Goal: Book appointment/travel/reservation

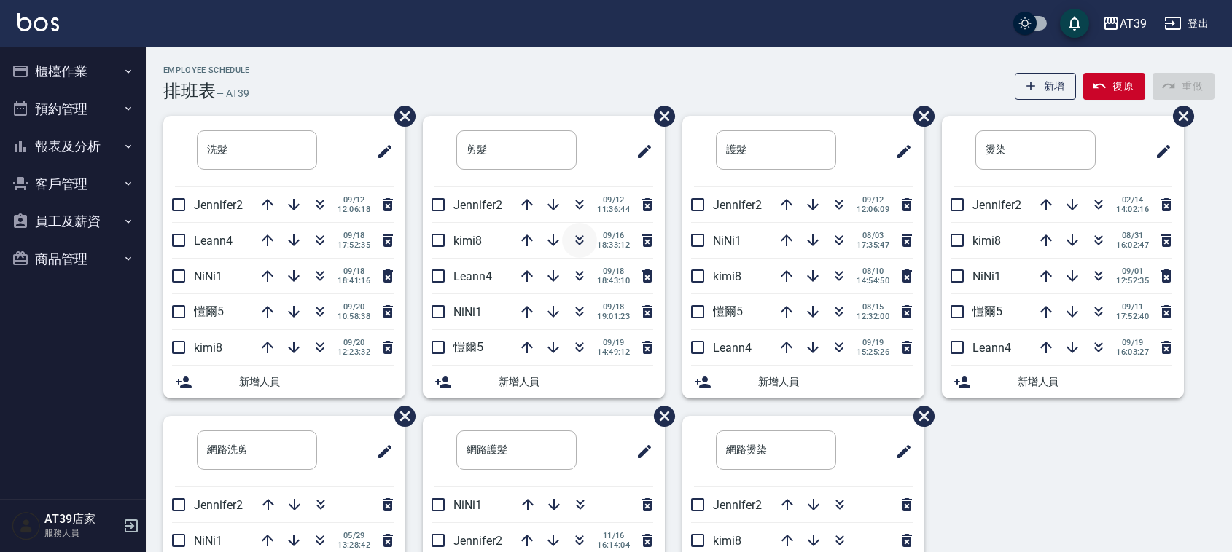
click at [582, 242] on icon "button" at bounding box center [580, 243] width 8 height 5
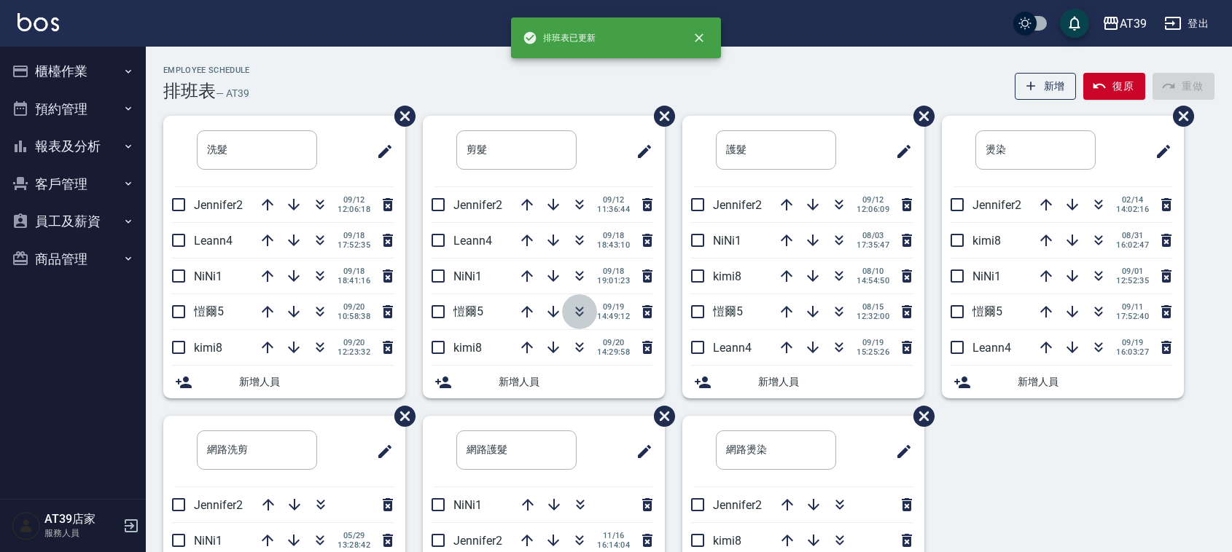
click at [576, 316] on icon "button" at bounding box center [579, 311] width 17 height 17
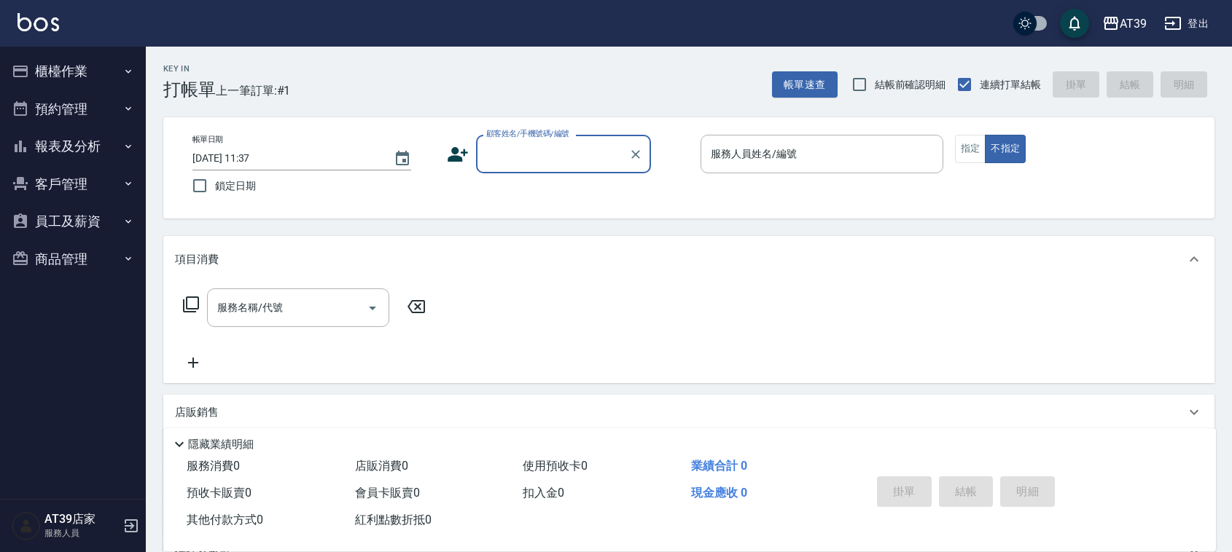
click at [577, 163] on input "顧客姓名/手機號碼/編號" at bounding box center [553, 154] width 140 height 26
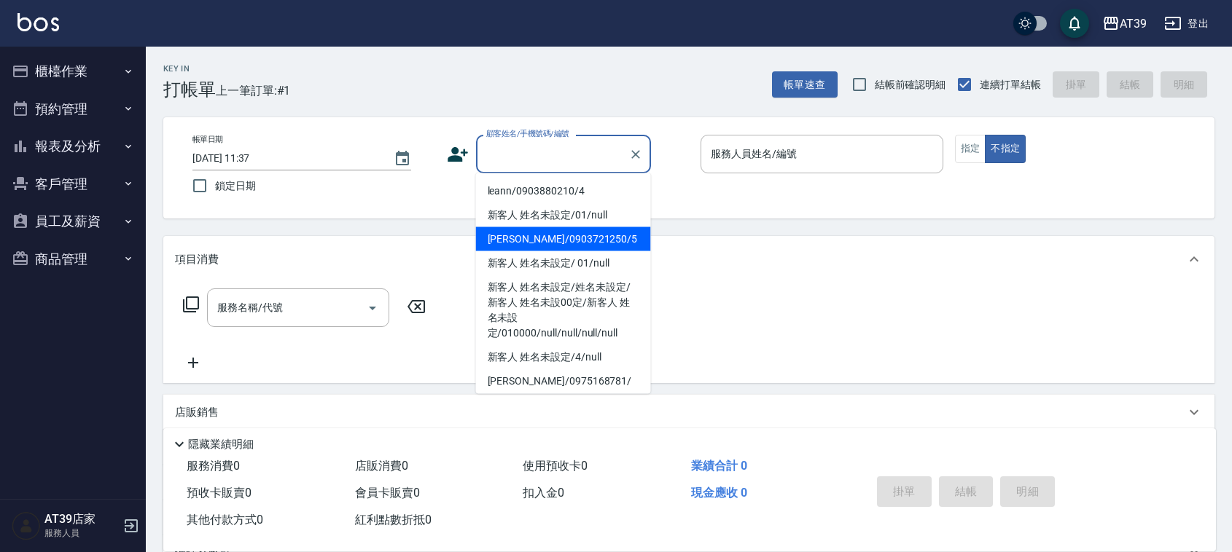
click at [590, 234] on li "[PERSON_NAME]/0903721250/5" at bounding box center [563, 239] width 175 height 24
type input "[PERSON_NAME]/0903721250/5"
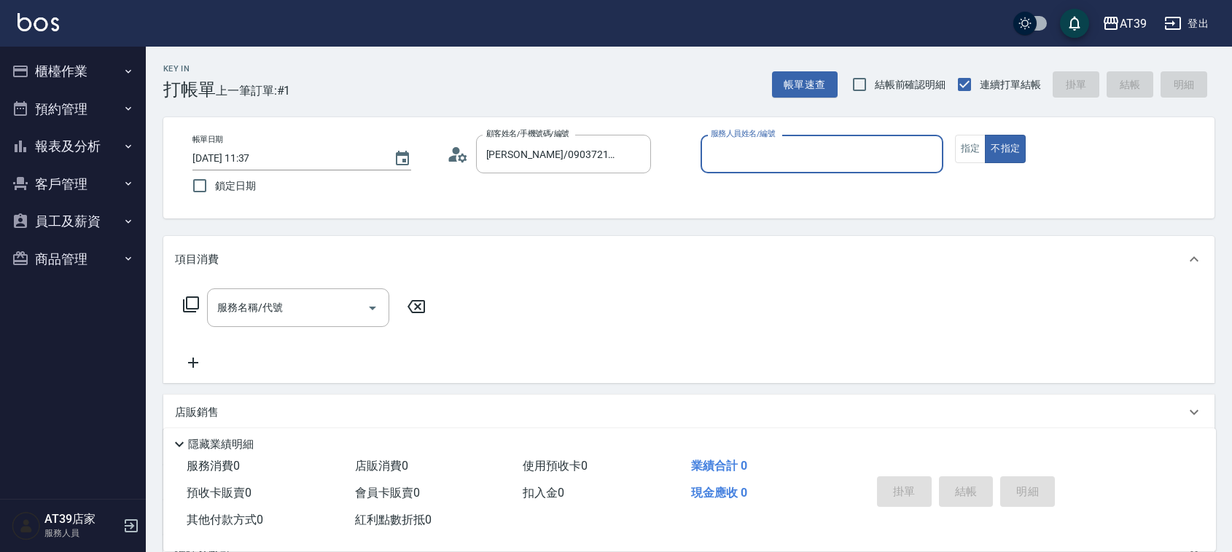
type input "愷爾-5"
click at [286, 323] on div "服務名稱/代號" at bounding box center [298, 308] width 182 height 39
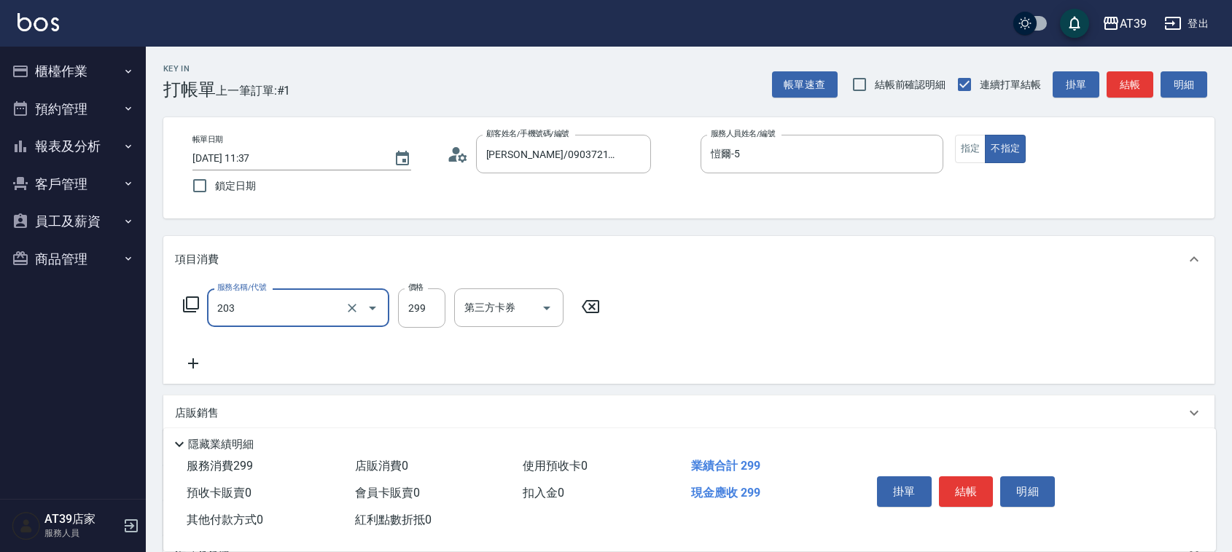
type input "B級洗+剪(203)"
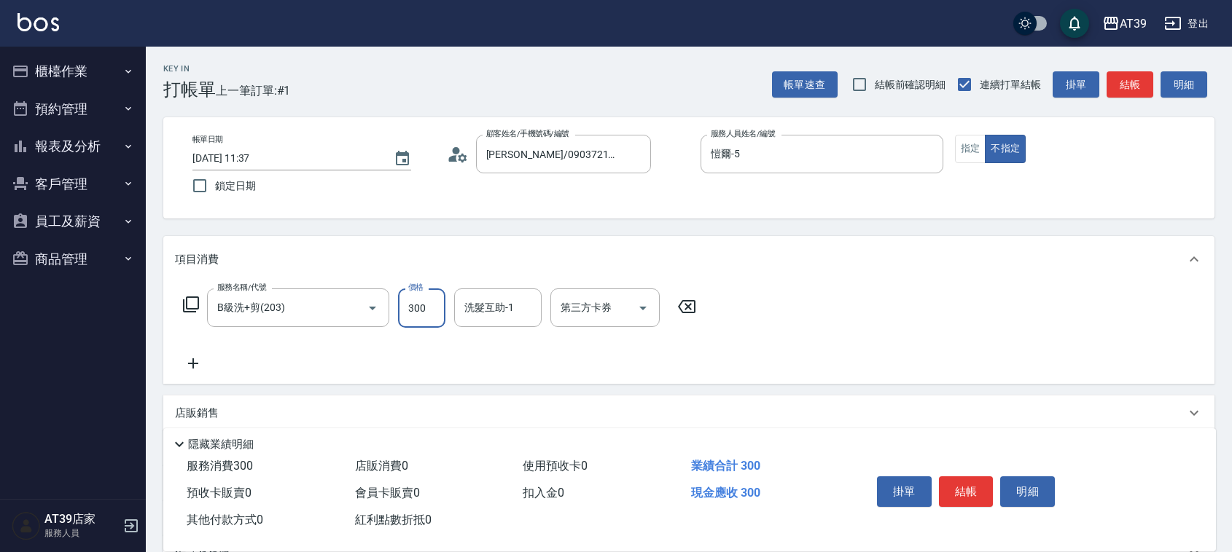
type input "300"
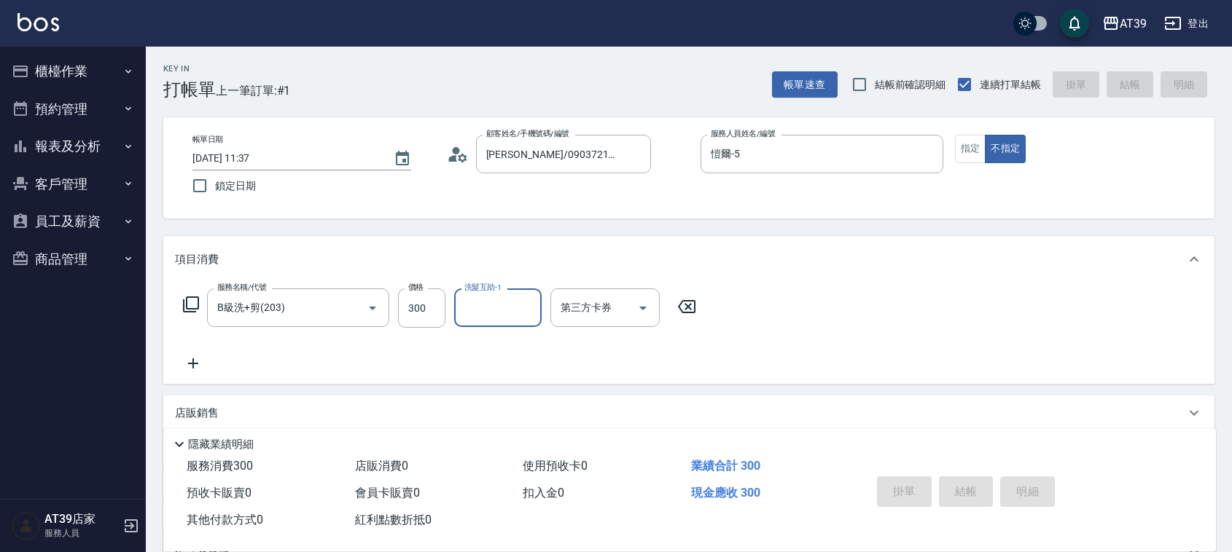
type input "[DATE] 14:29"
